Goal: Information Seeking & Learning: Stay updated

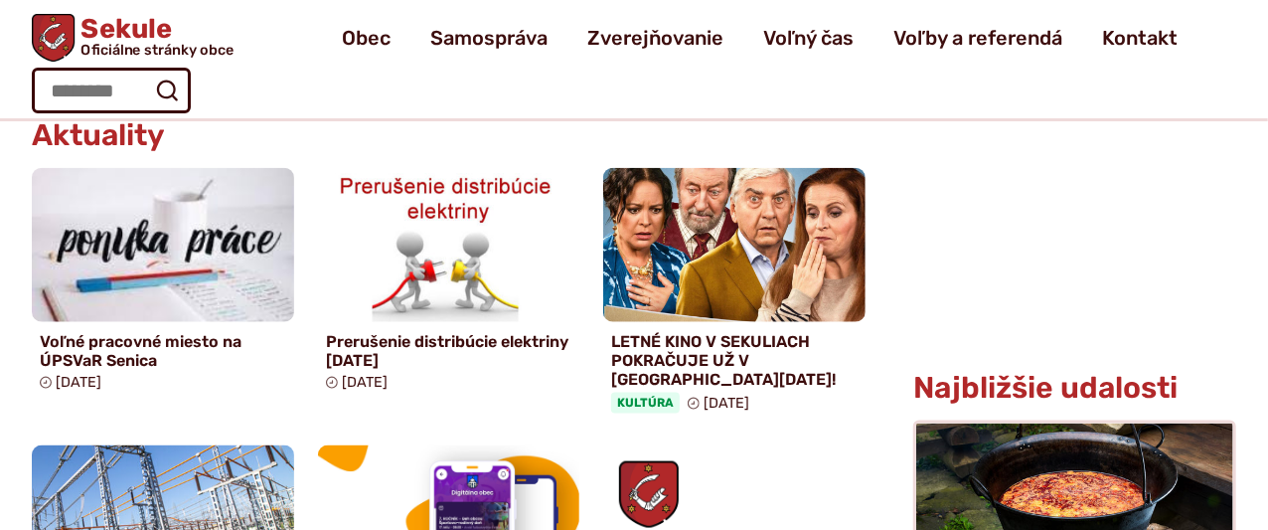
scroll to position [903, 0]
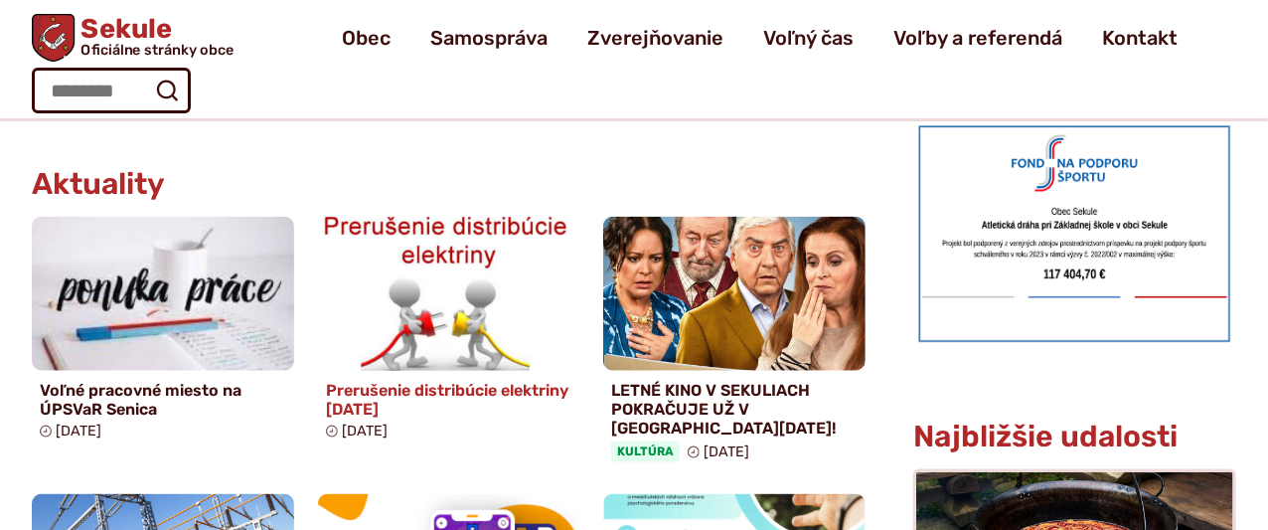
click at [466, 379] on link "Prerušenie distribúcie elektriny [DATE] [DATE]" at bounding box center [449, 332] width 262 height 231
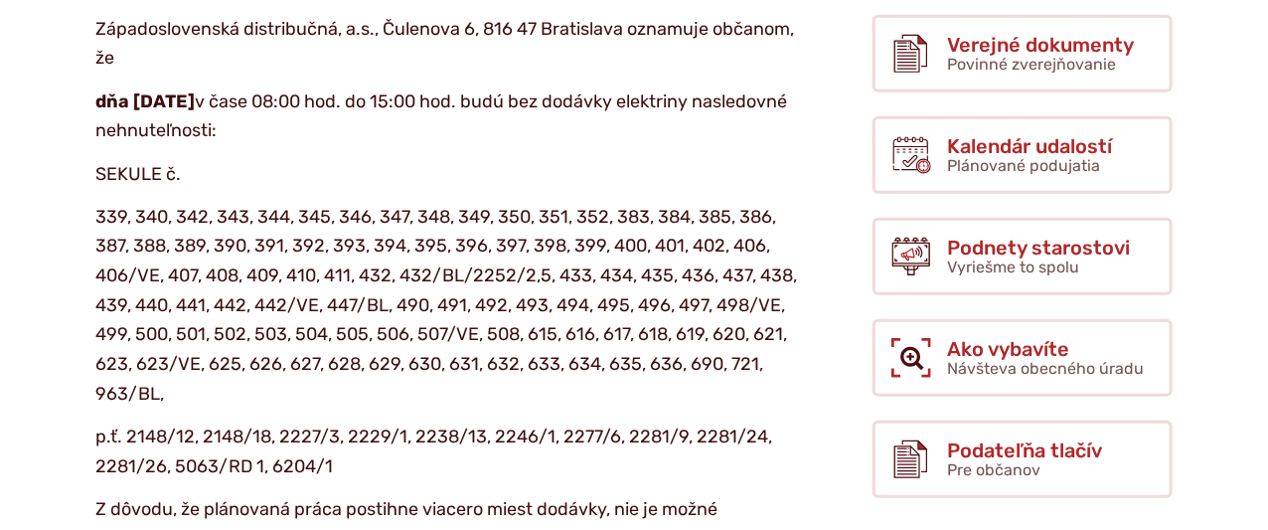
scroll to position [541, 0]
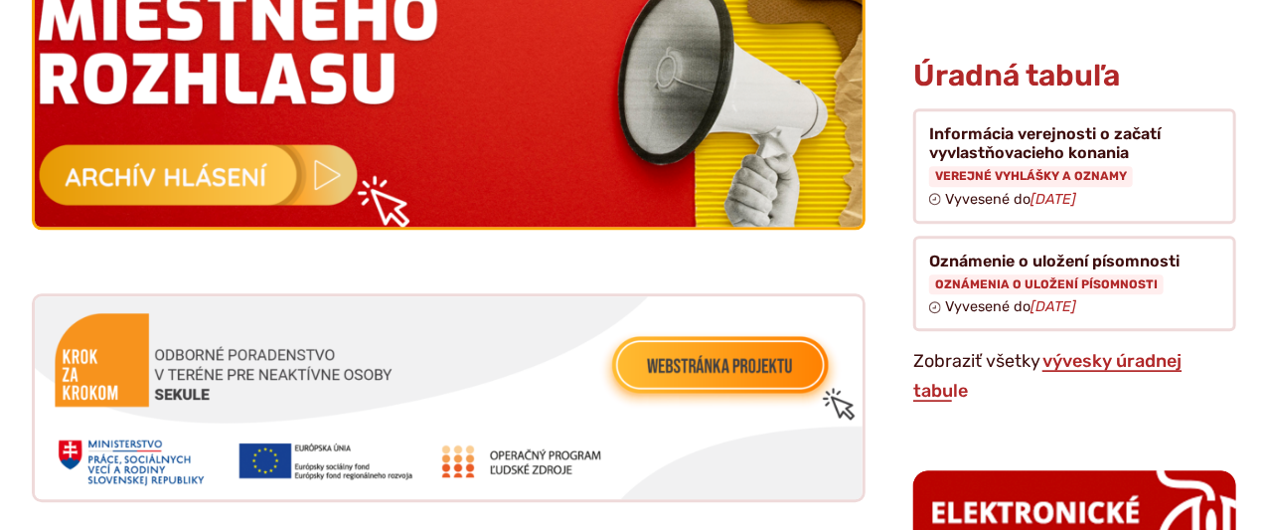
scroll to position [2257, 0]
